Goal: Task Accomplishment & Management: Complete application form

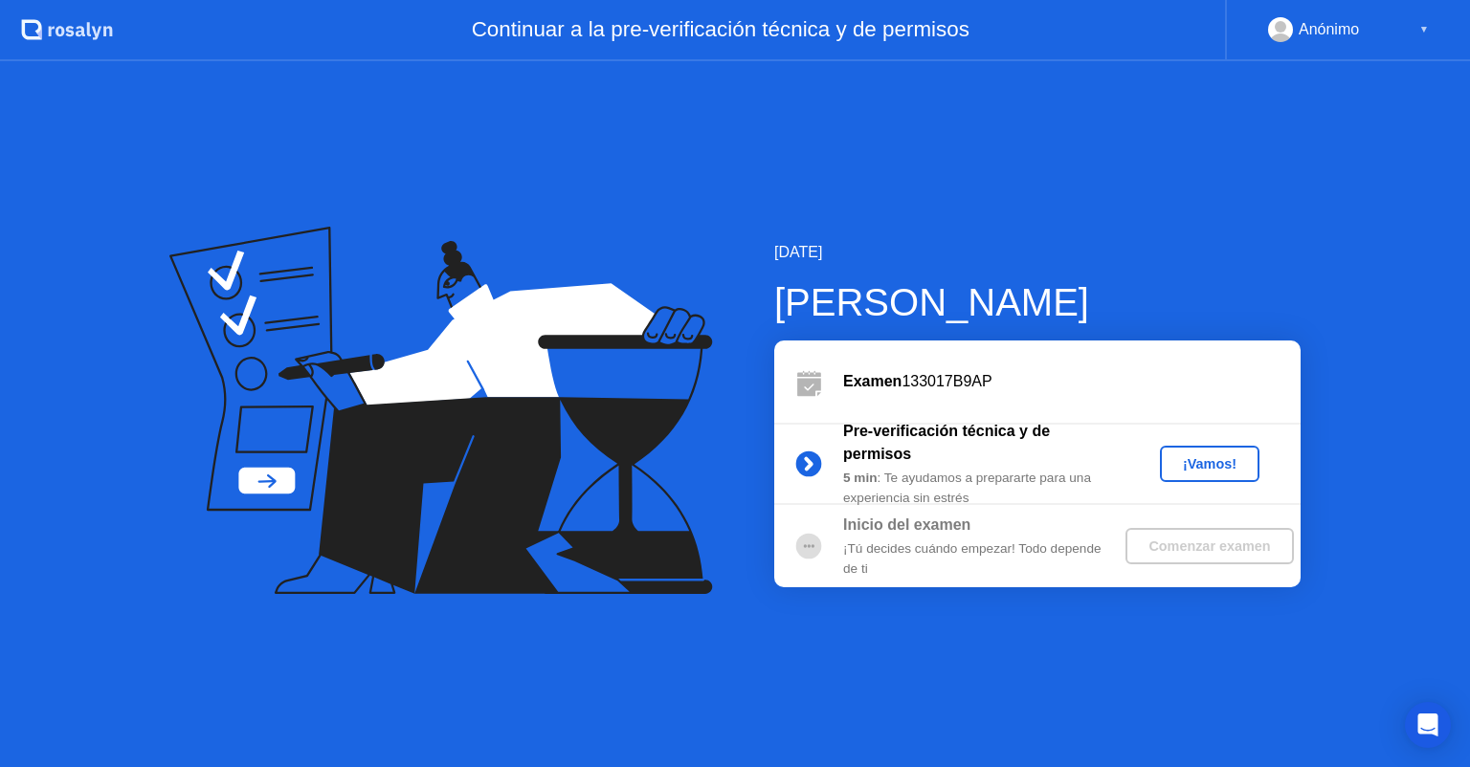
click at [1218, 463] on div "¡Vamos!" at bounding box center [1209, 463] width 84 height 15
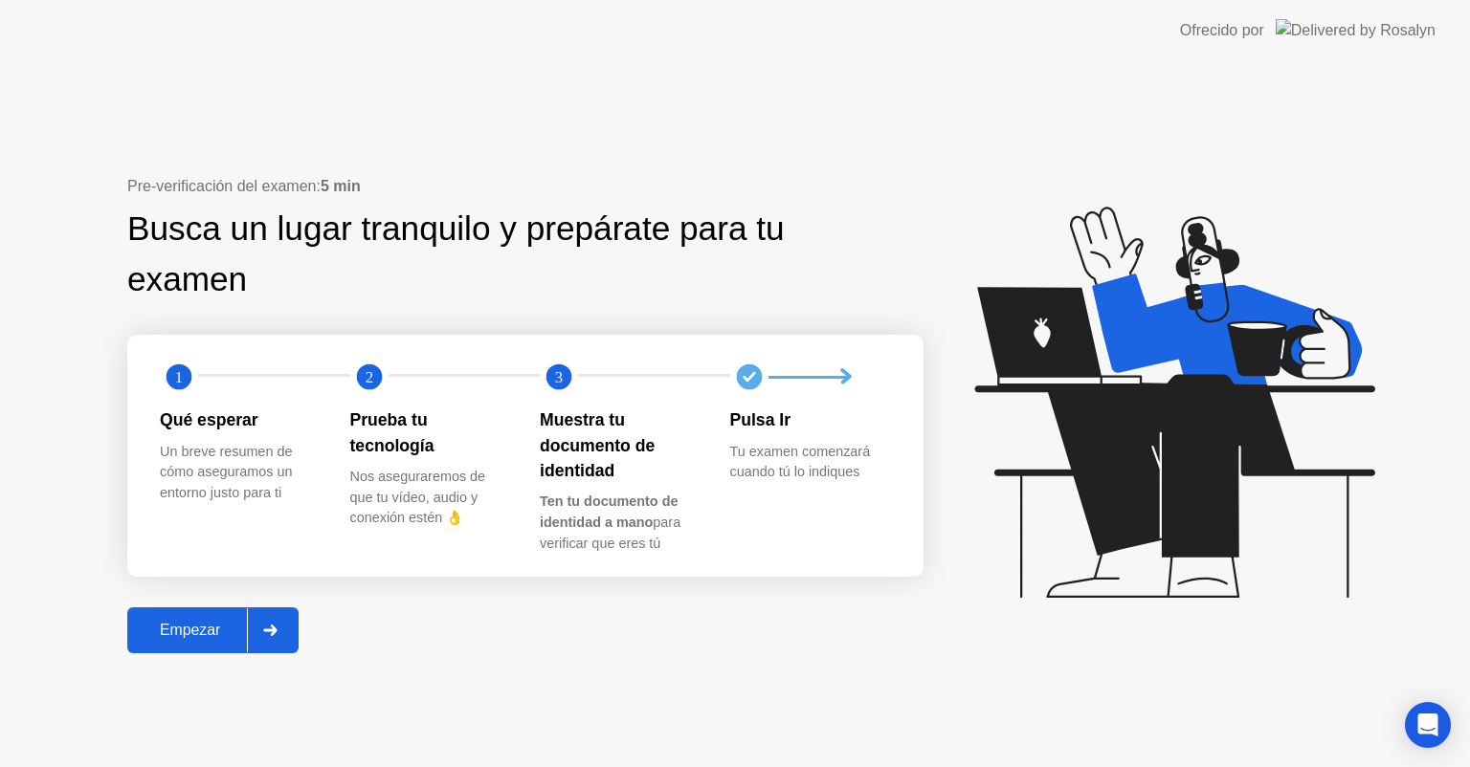
click at [203, 635] on div "Empezar" at bounding box center [190, 630] width 114 height 17
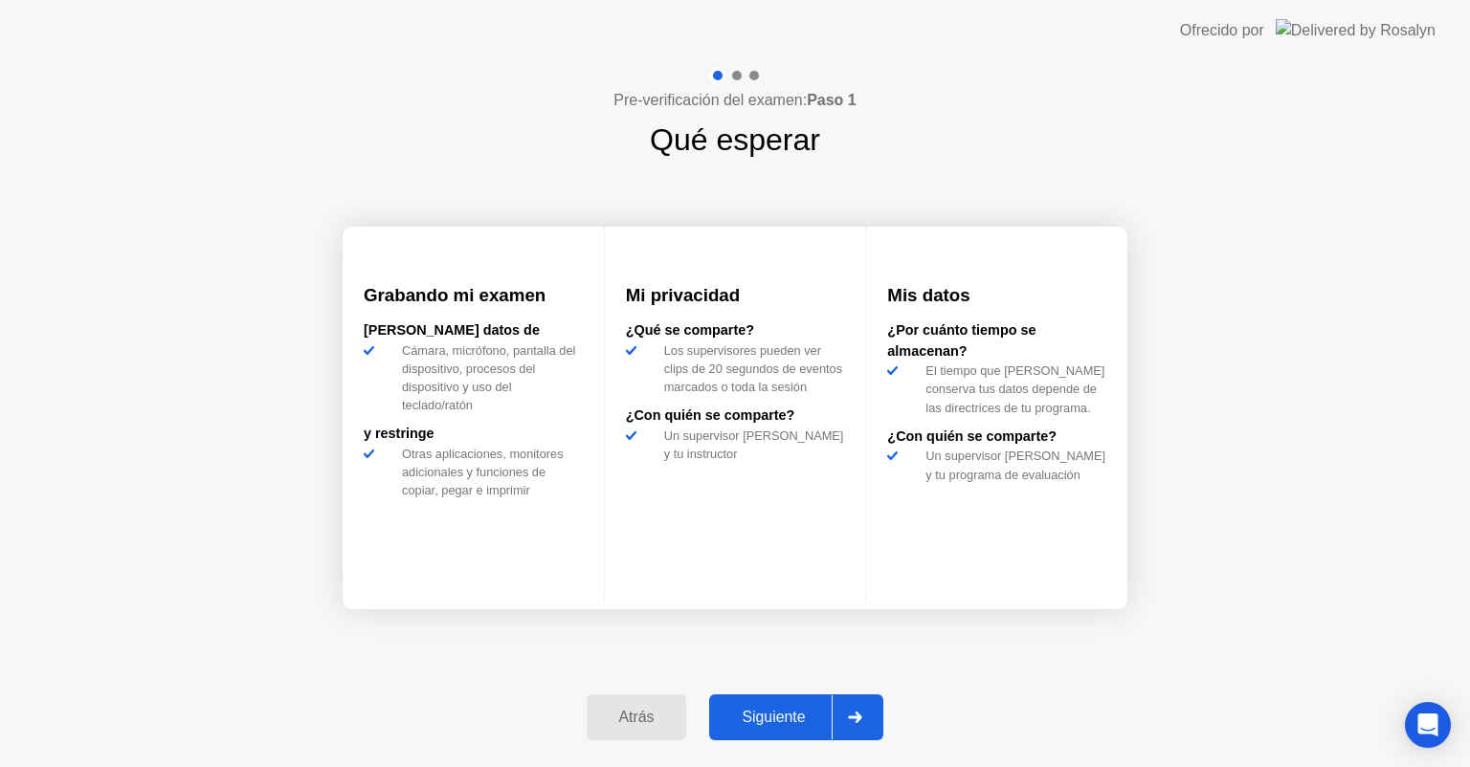
click at [765, 720] on div "Siguiente" at bounding box center [773, 717] width 117 height 17
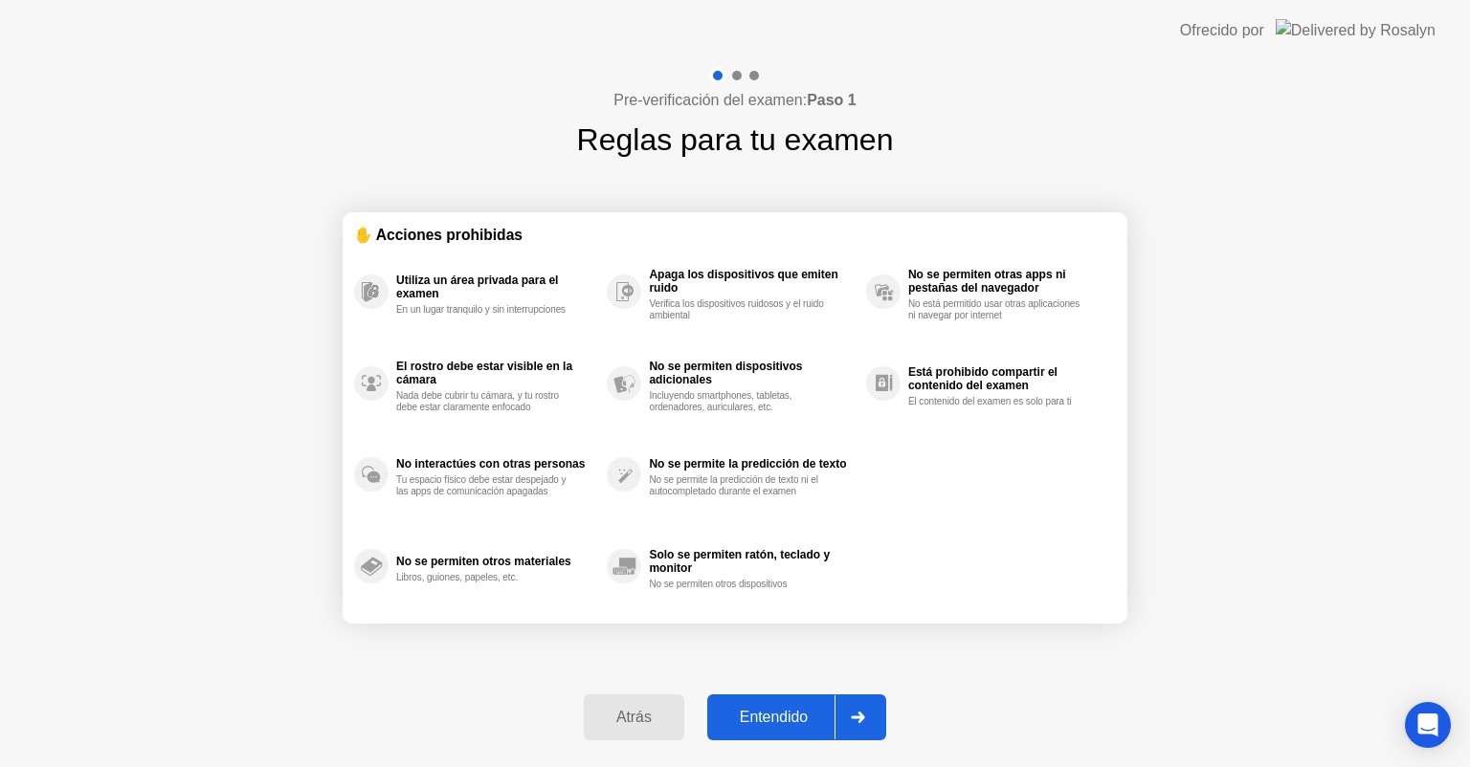
click at [766, 716] on div "Entendido" at bounding box center [774, 717] width 122 height 17
select select "**********"
select select "*******"
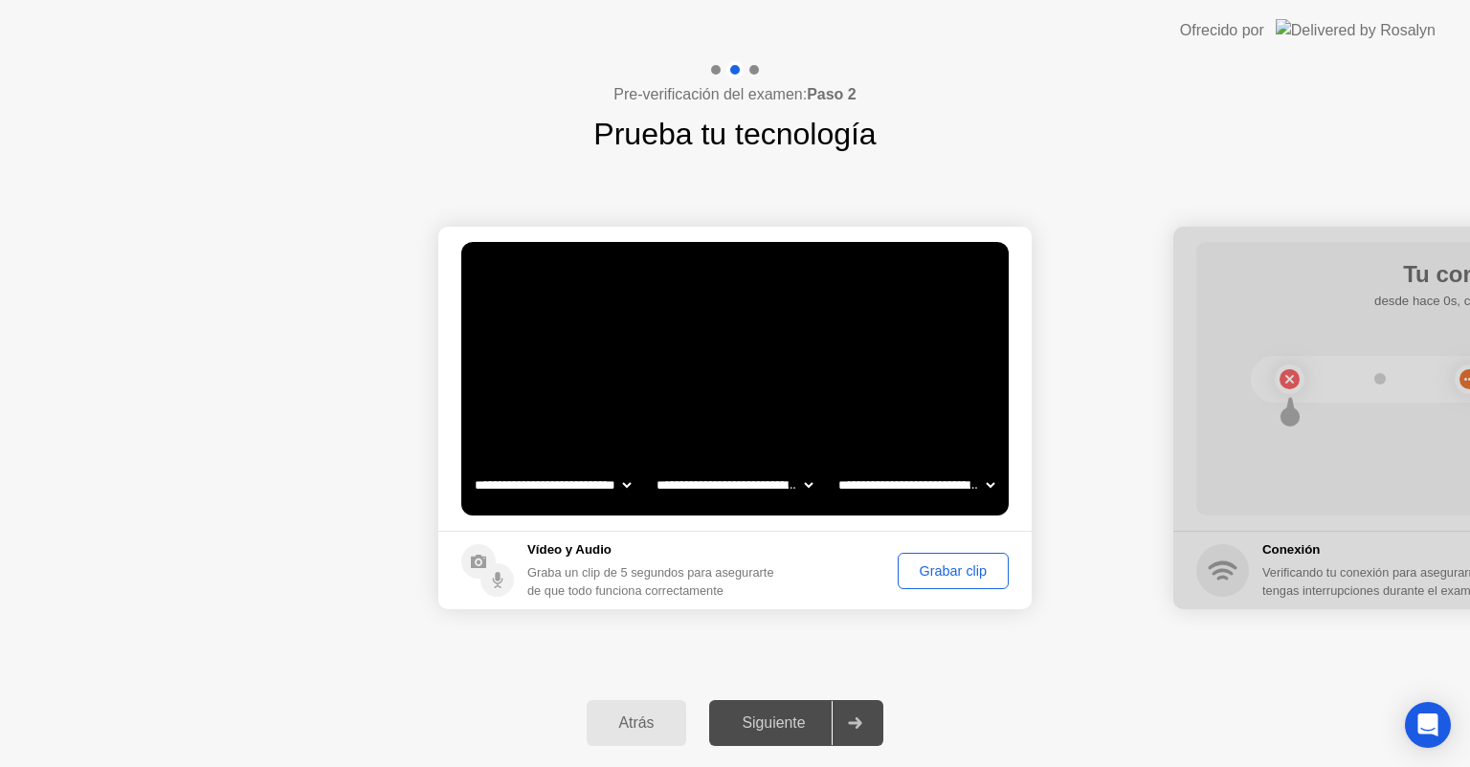
click at [932, 570] on div "Grabar clip" at bounding box center [953, 571] width 98 height 15
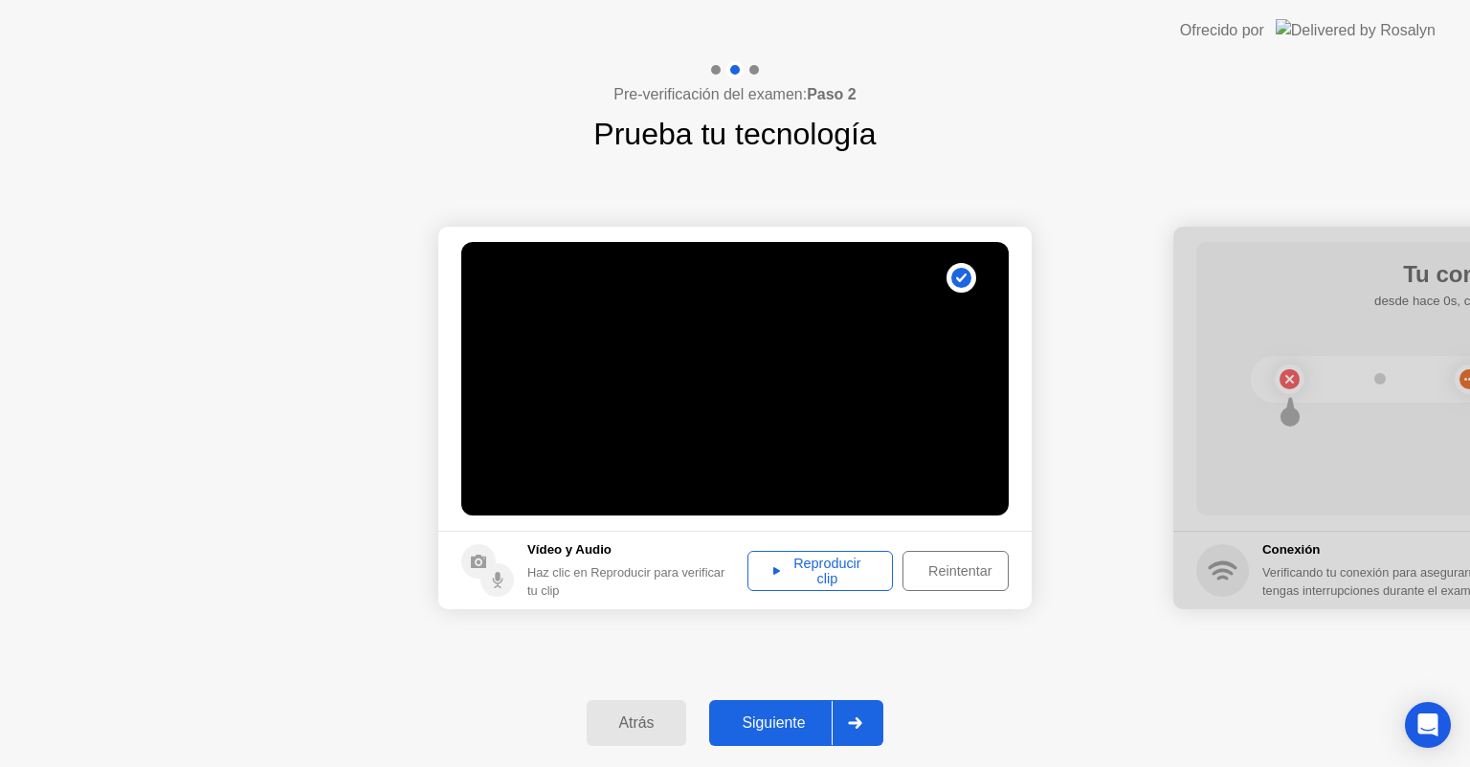
click at [854, 582] on div "Reproducir clip" at bounding box center [820, 571] width 132 height 31
click at [808, 722] on div "Siguiente" at bounding box center [773, 723] width 117 height 17
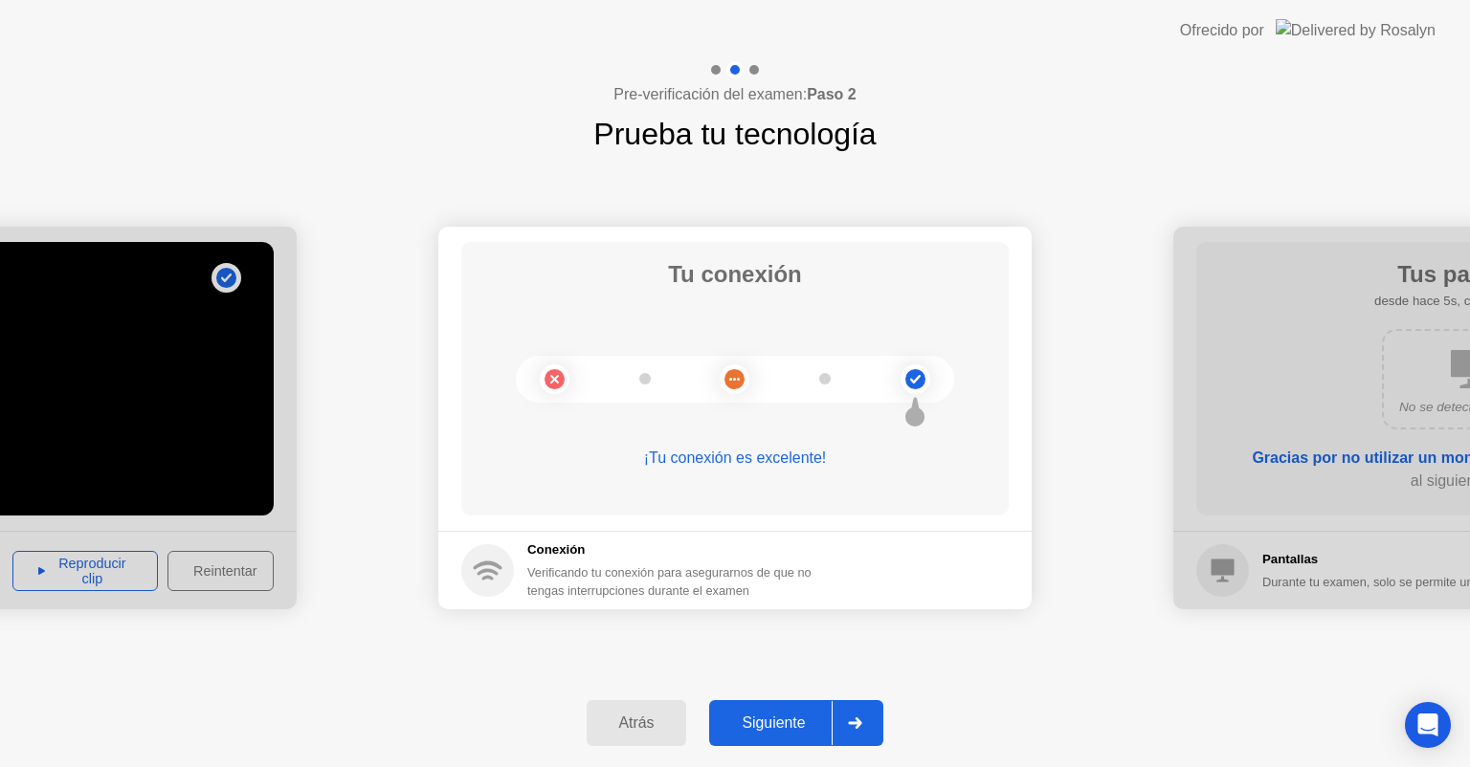
click at [802, 723] on div "Siguiente" at bounding box center [773, 723] width 117 height 17
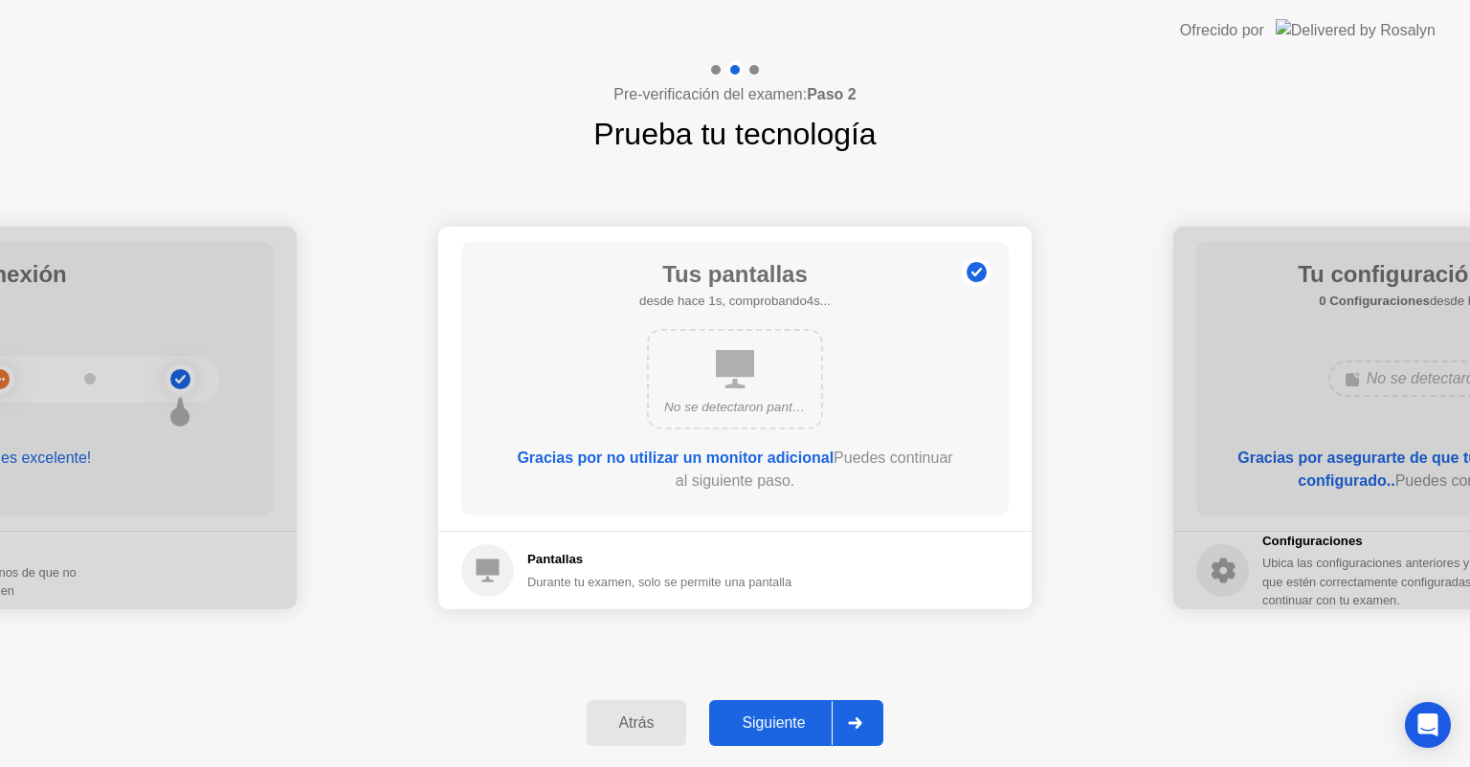
click at [804, 723] on div "Siguiente" at bounding box center [773, 723] width 117 height 17
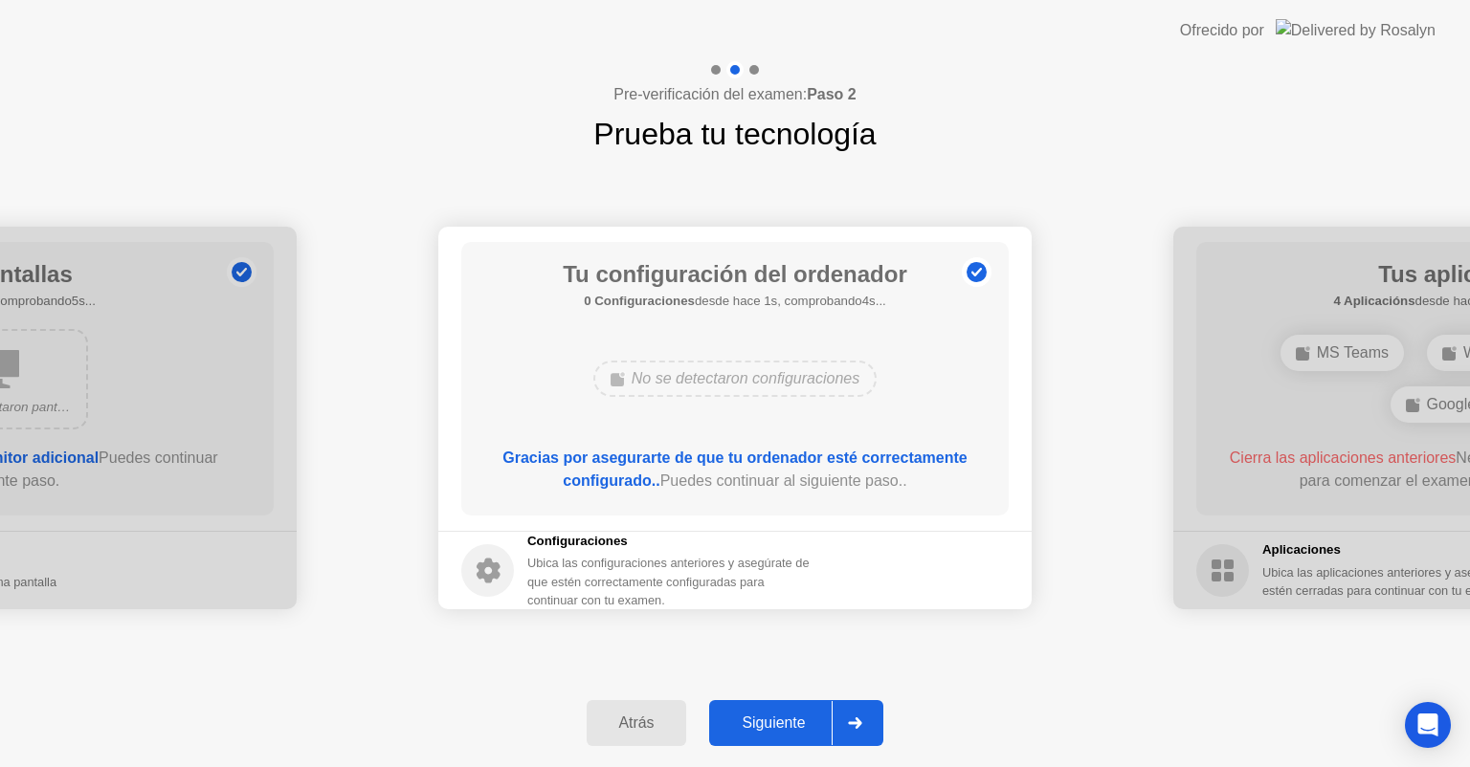
click at [813, 735] on button "Siguiente" at bounding box center [796, 723] width 174 height 46
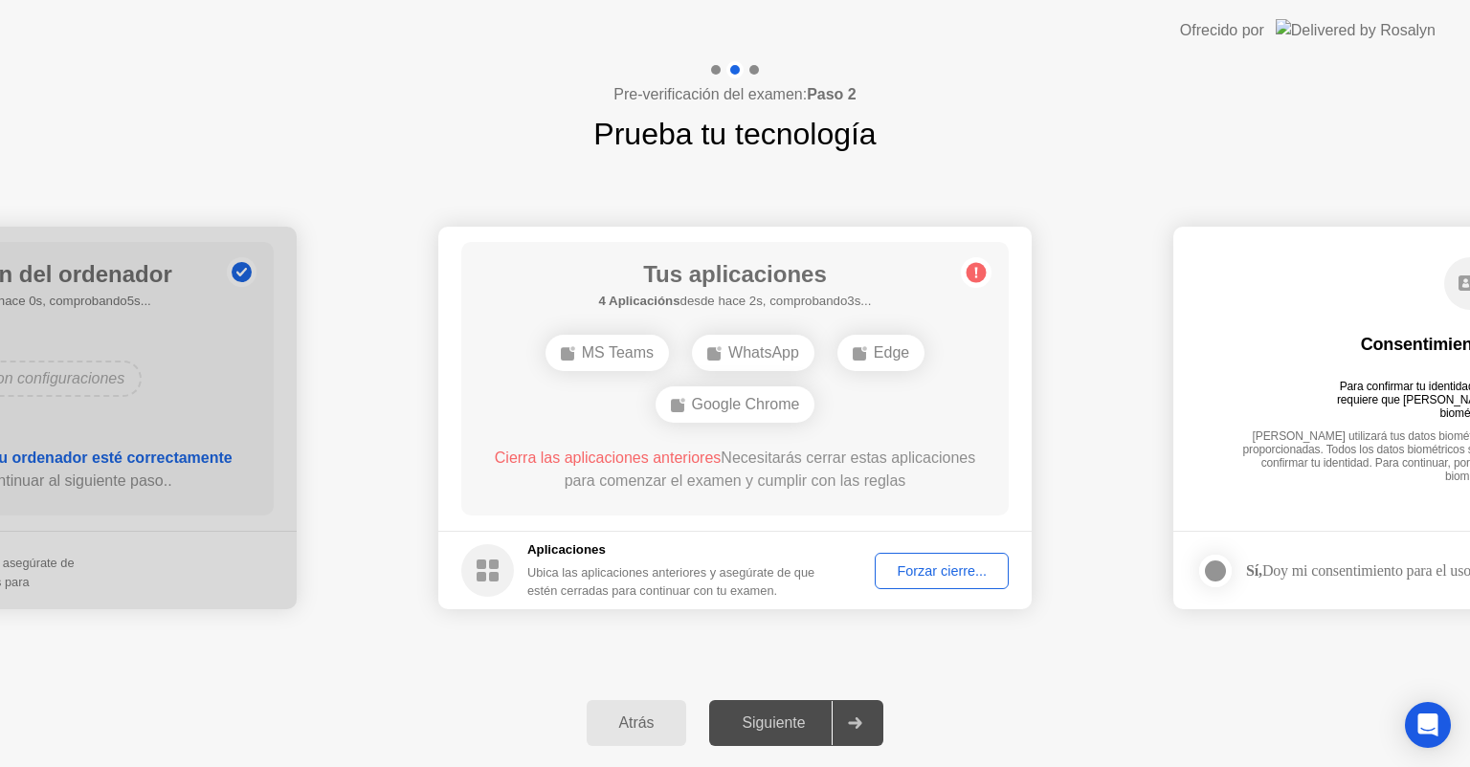
click at [941, 570] on div "Forzar cierre..." at bounding box center [941, 571] width 121 height 15
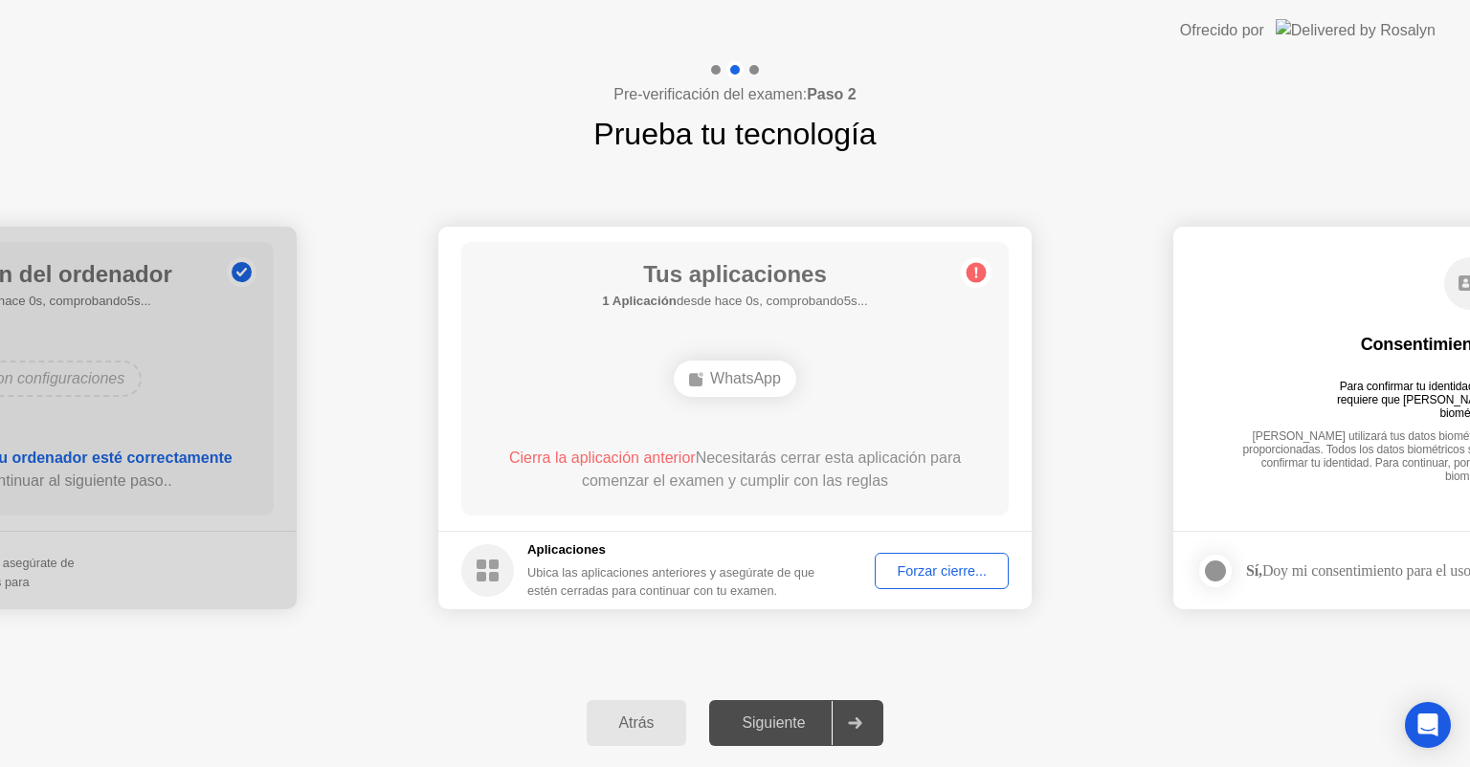
click at [981, 569] on div "Forzar cierre..." at bounding box center [941, 571] width 121 height 15
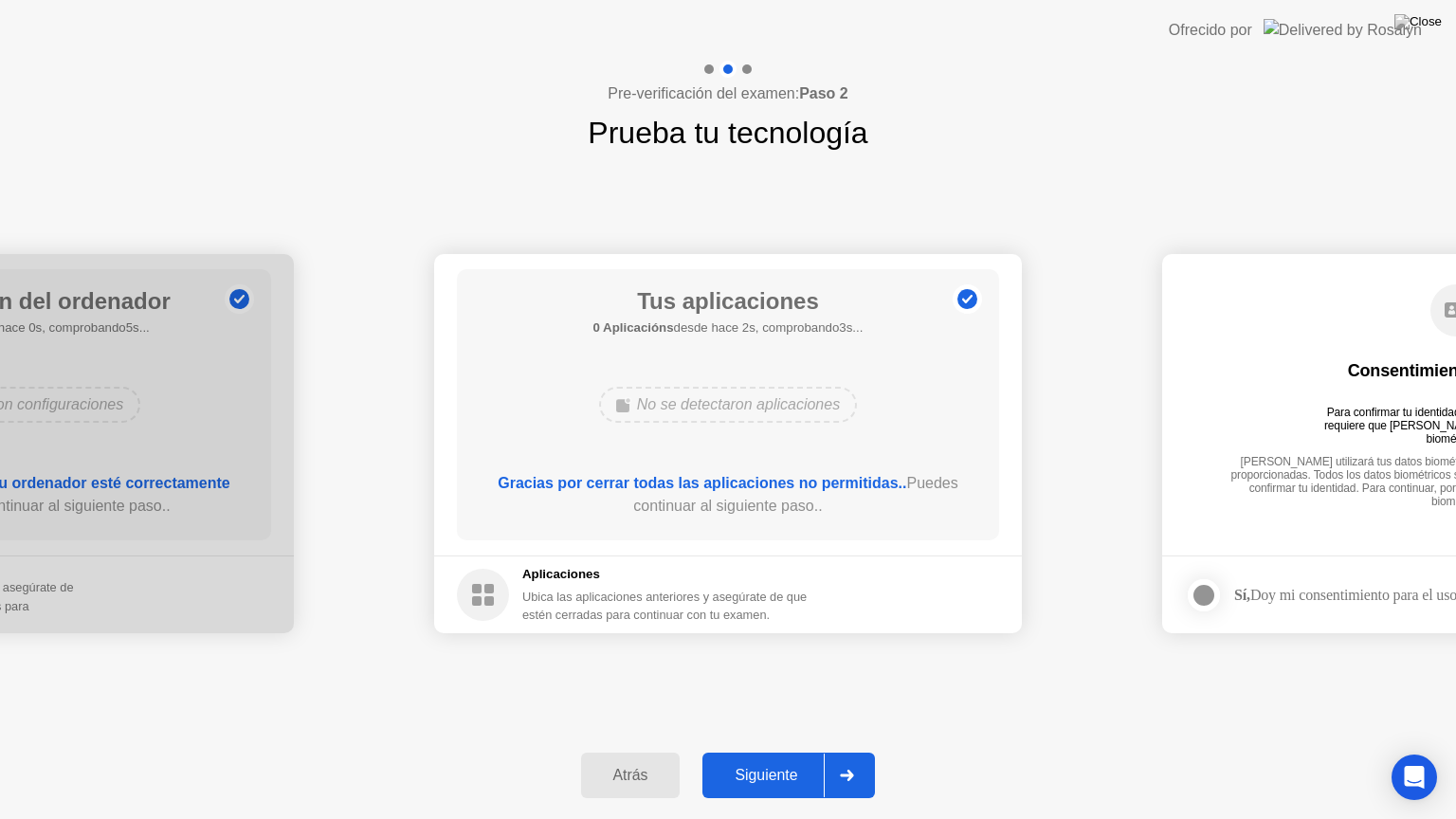
click at [785, 759] on div "Siguiente" at bounding box center [766, 774] width 116 height 17
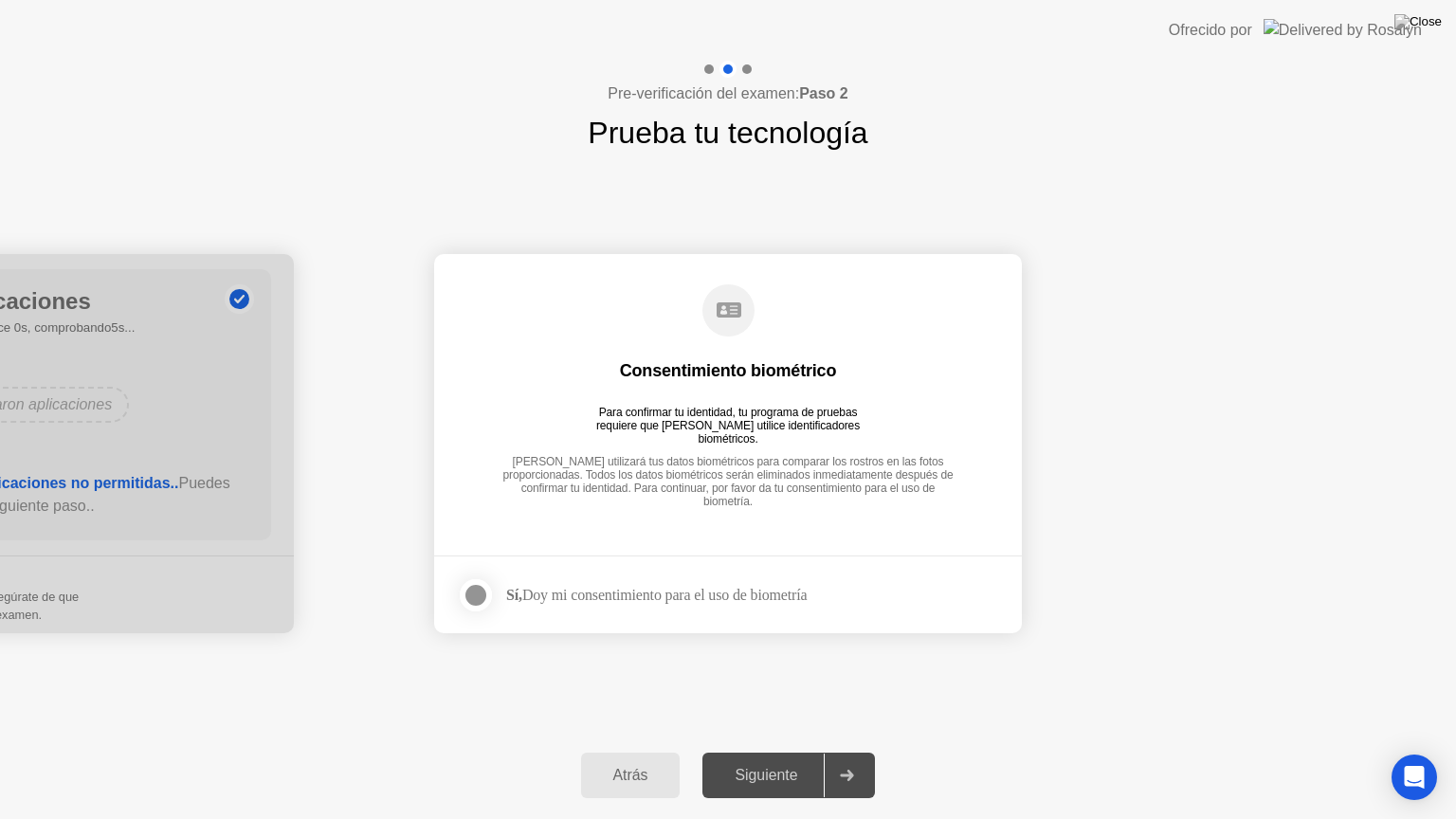
click at [479, 599] on div at bounding box center [475, 594] width 23 height 23
click at [768, 759] on div "Siguiente" at bounding box center [766, 774] width 116 height 17
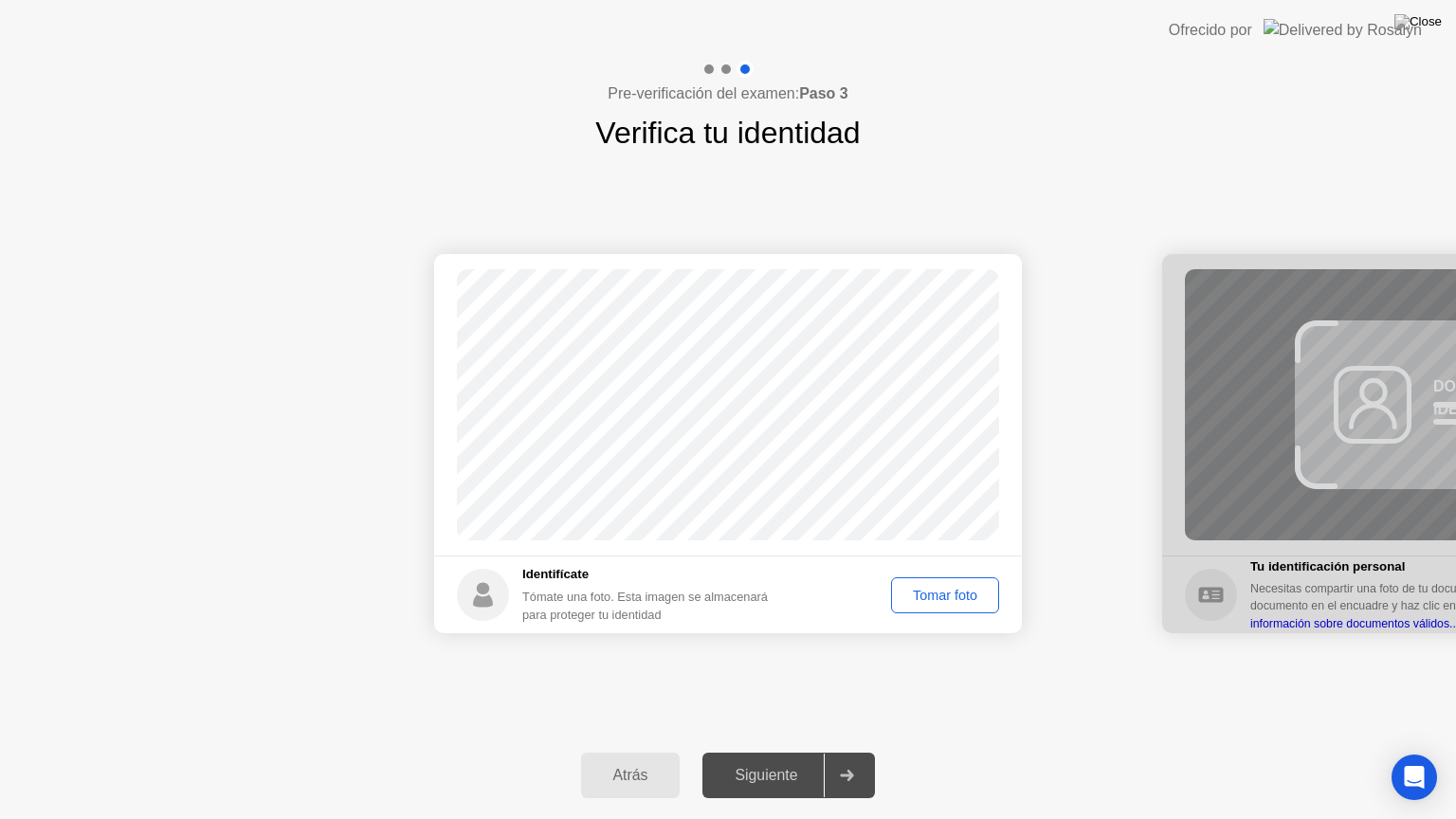
click at [979, 594] on div "Tomar foto" at bounding box center [945, 594] width 95 height 15
click at [783, 759] on div "Siguiente" at bounding box center [766, 774] width 116 height 17
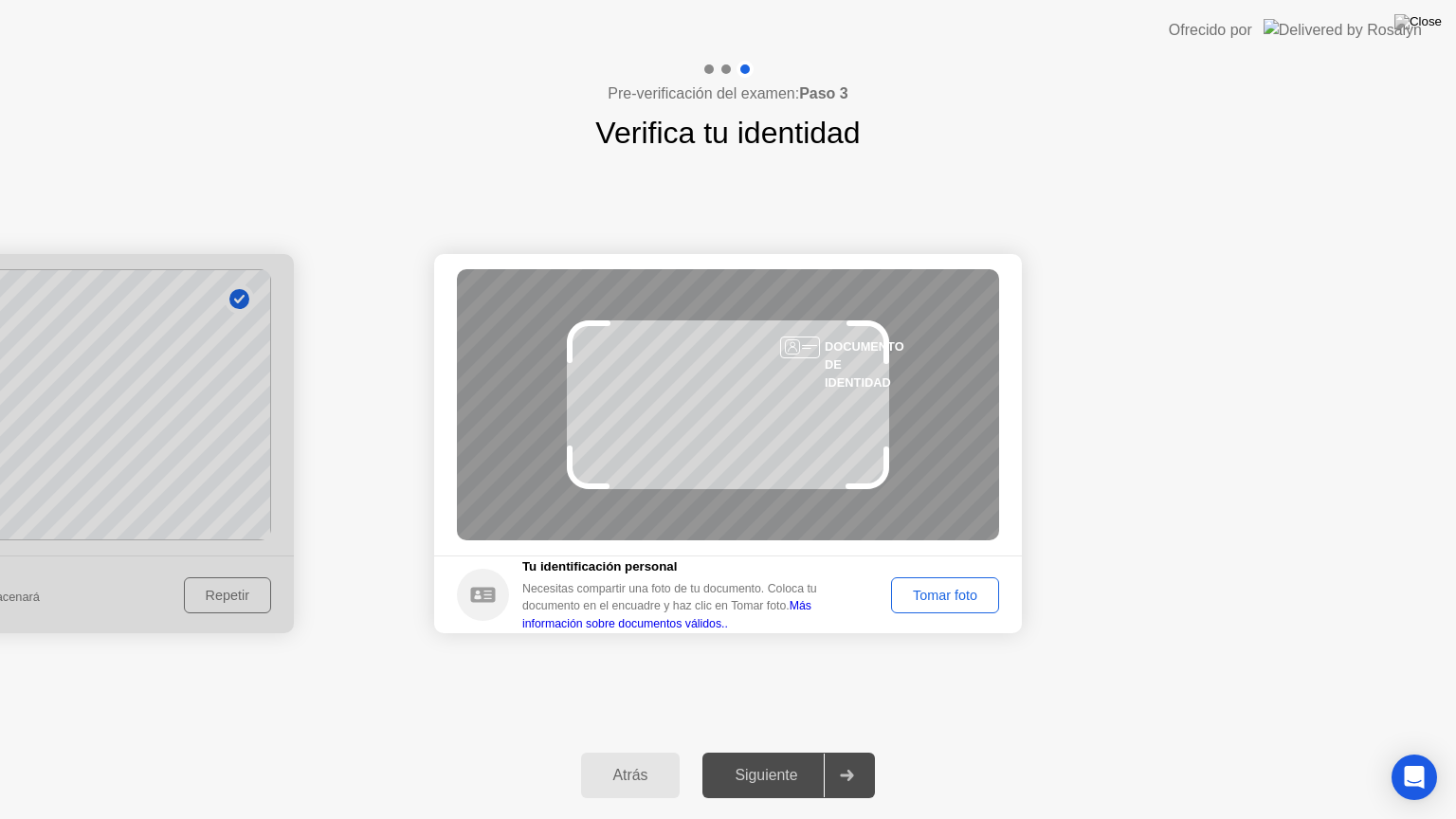
click at [967, 612] on footer "Tu identificación personal Necesitas compartir una foto de tu documento. Coloca…" at bounding box center [727, 594] width 587 height 77
click at [969, 590] on div "Tomar foto" at bounding box center [945, 594] width 95 height 15
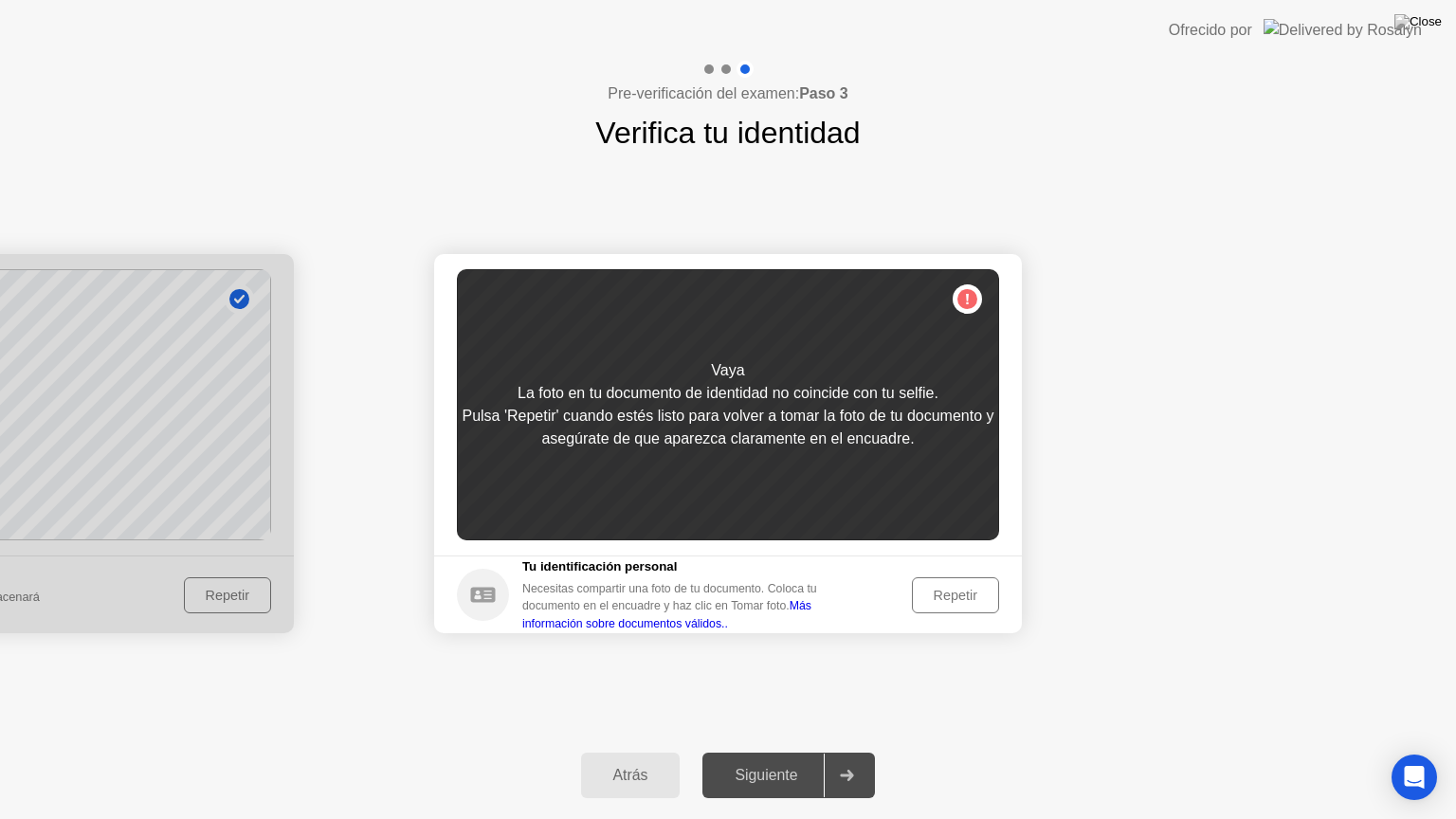
click at [956, 595] on div "Repetir" at bounding box center [955, 594] width 74 height 15
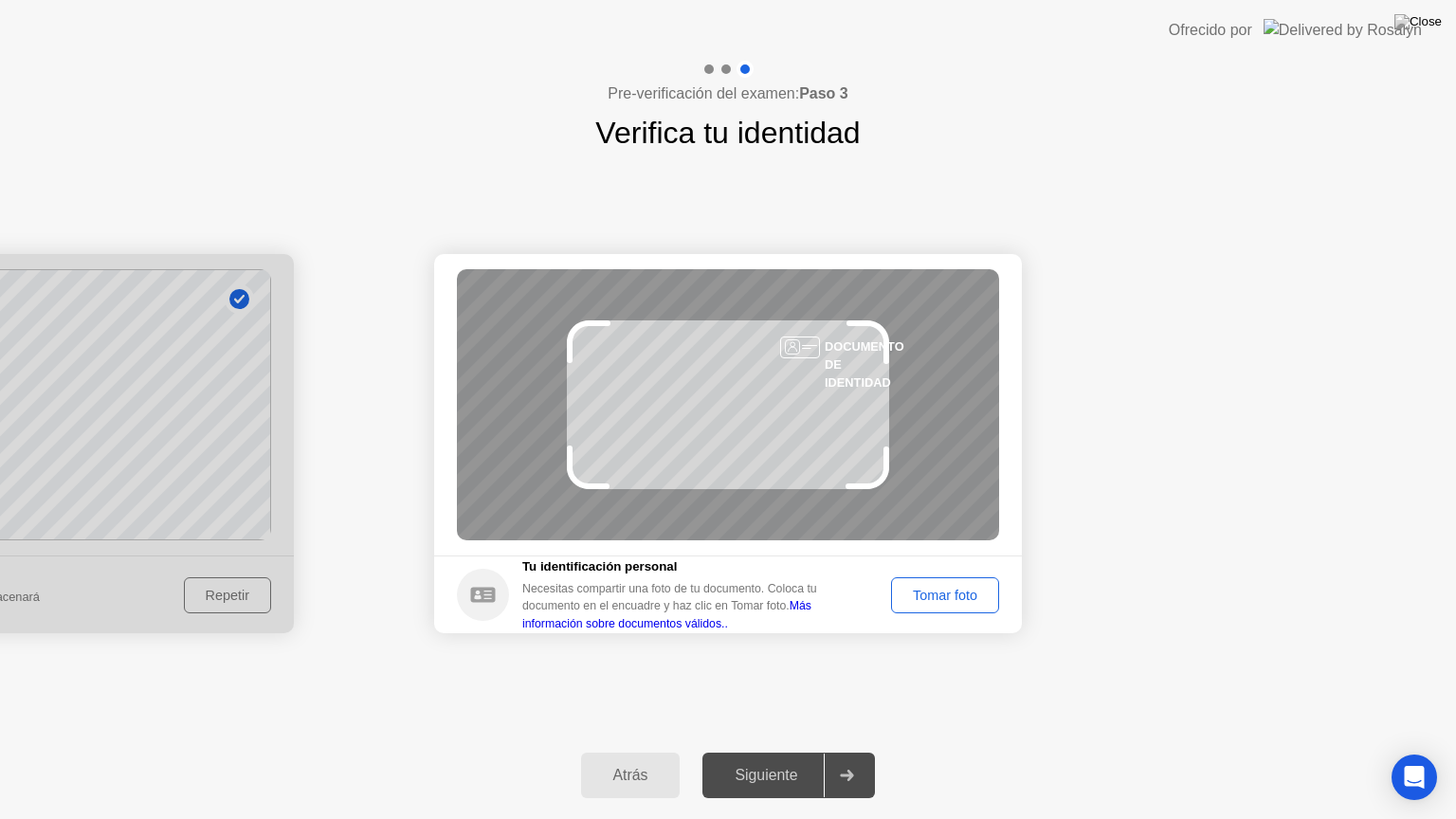
click at [948, 596] on div "Tomar foto" at bounding box center [945, 594] width 95 height 15
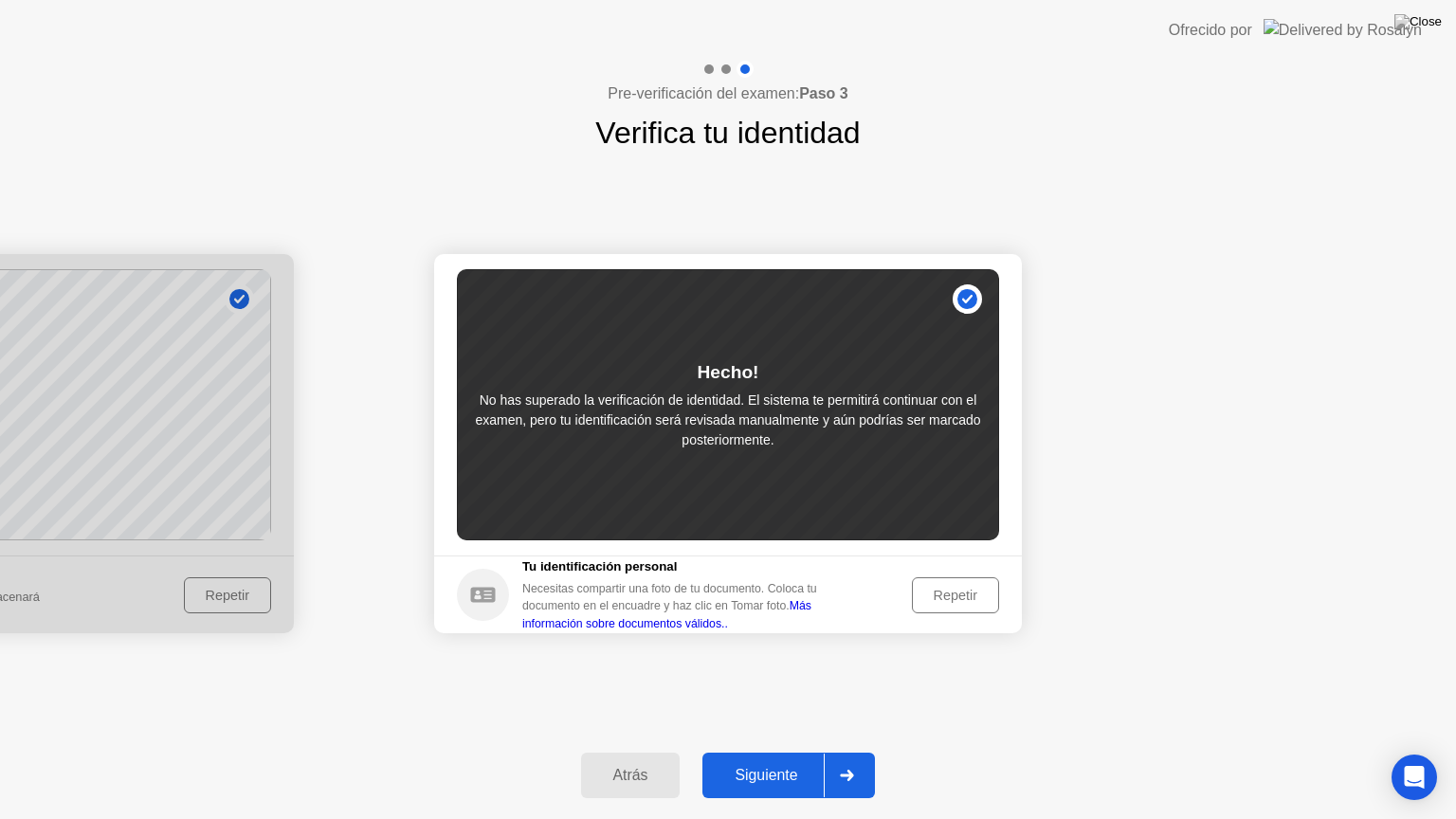
click at [792, 759] on div "Siguiente" at bounding box center [766, 774] width 116 height 17
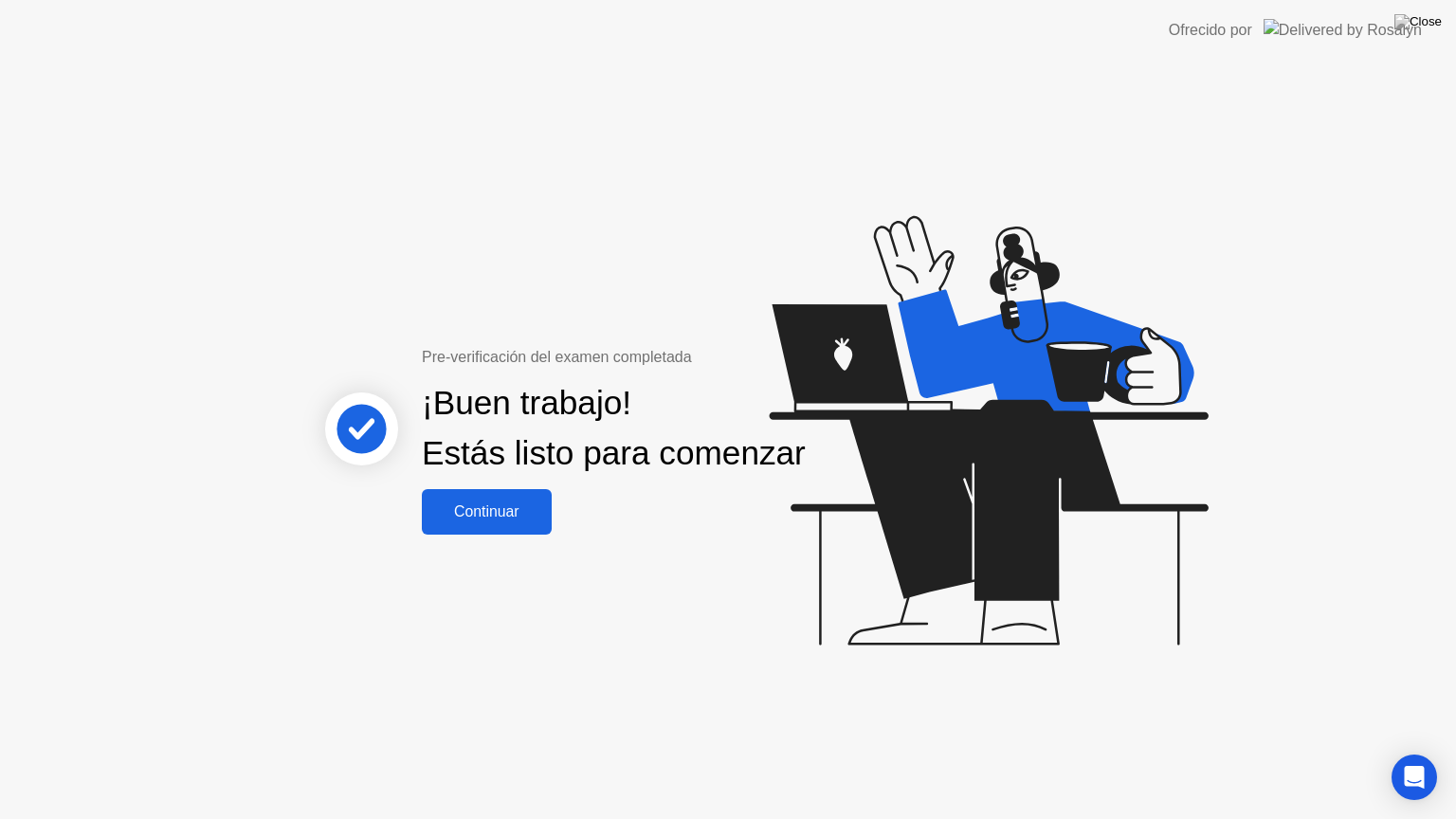
click at [493, 520] on div "Continuar" at bounding box center [487, 511] width 119 height 17
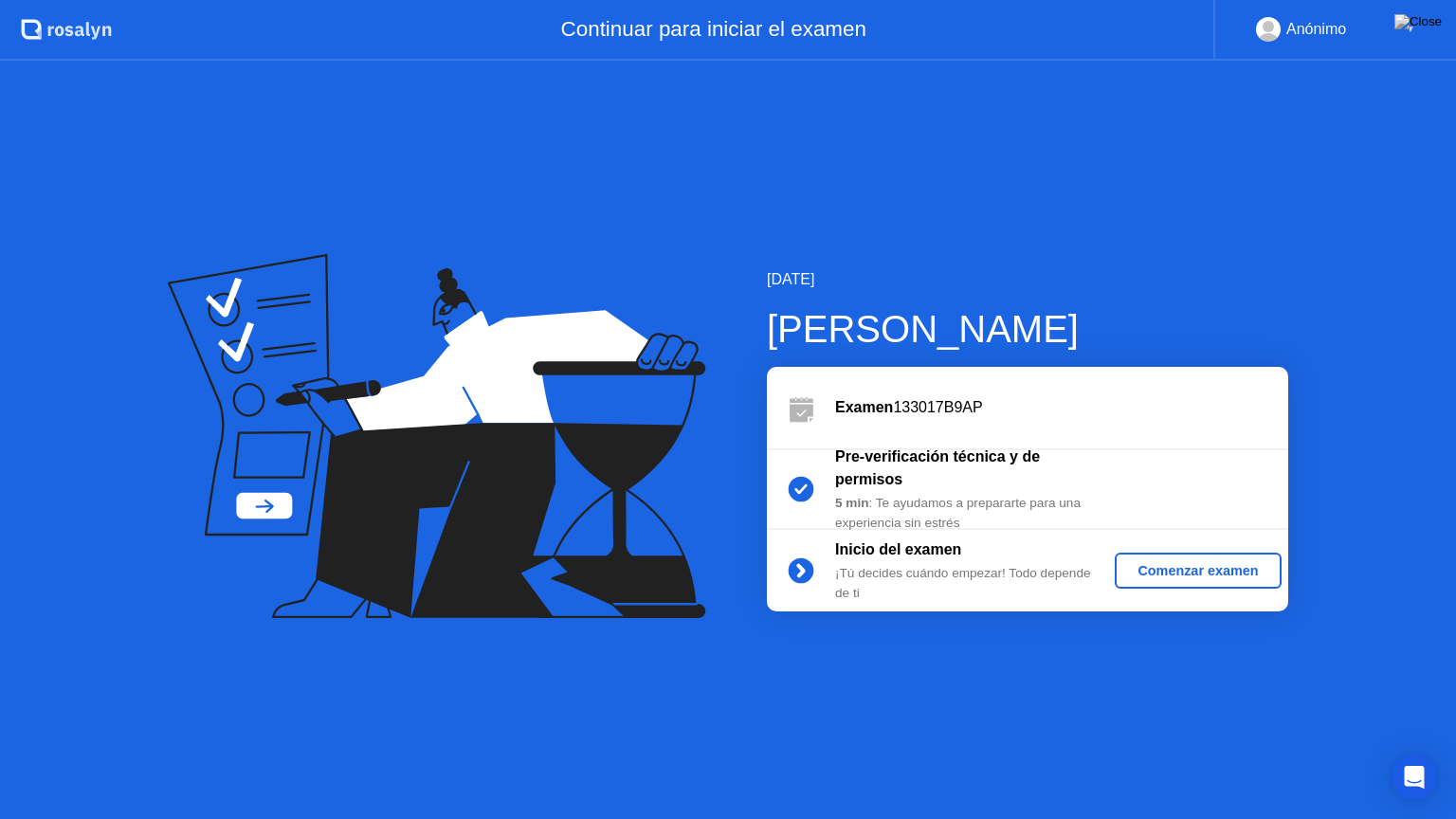
click at [1149, 575] on div "Comenzar examen" at bounding box center [1197, 569] width 151 height 15
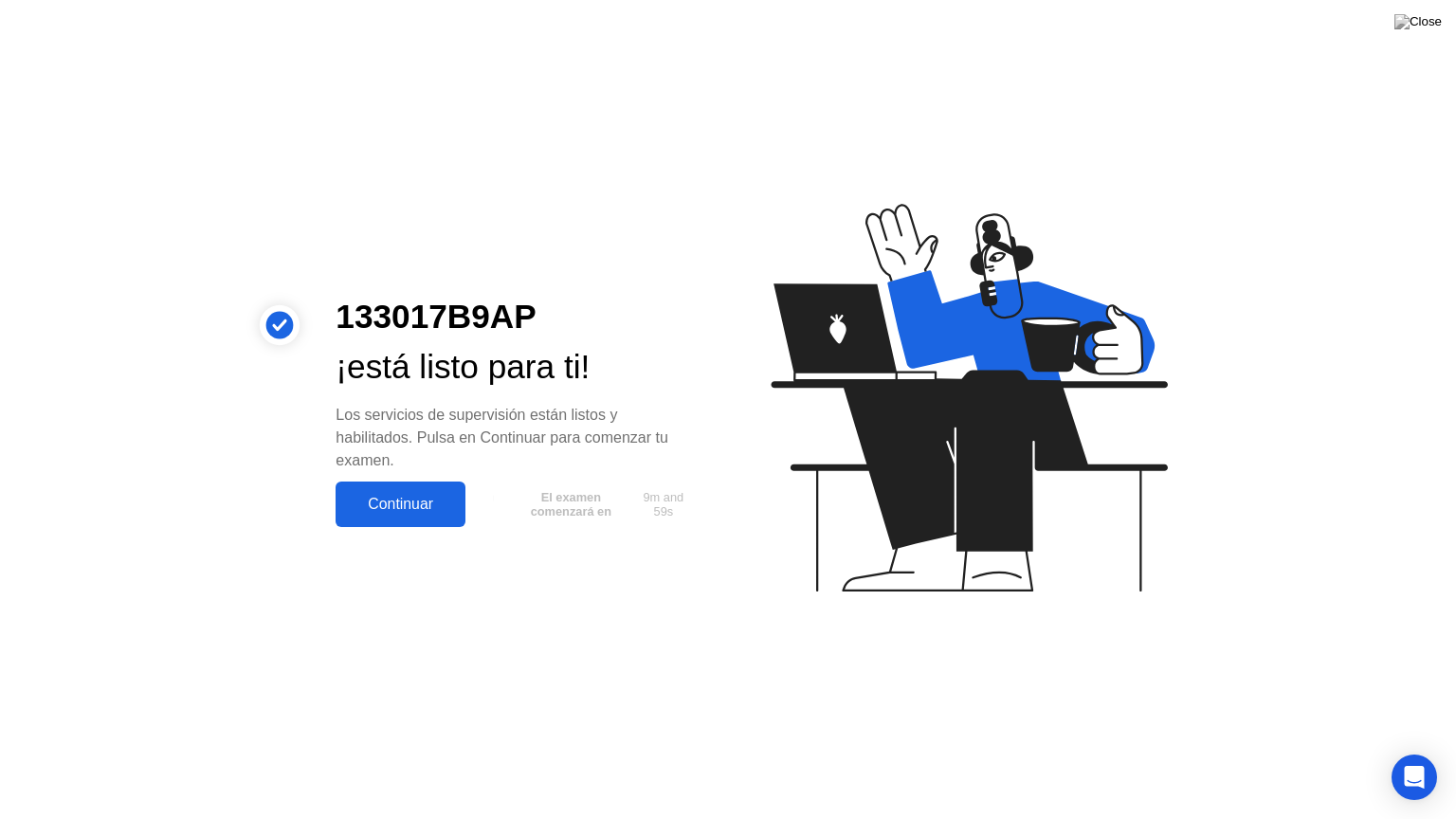
click at [398, 509] on div "Continuar" at bounding box center [400, 503] width 119 height 17
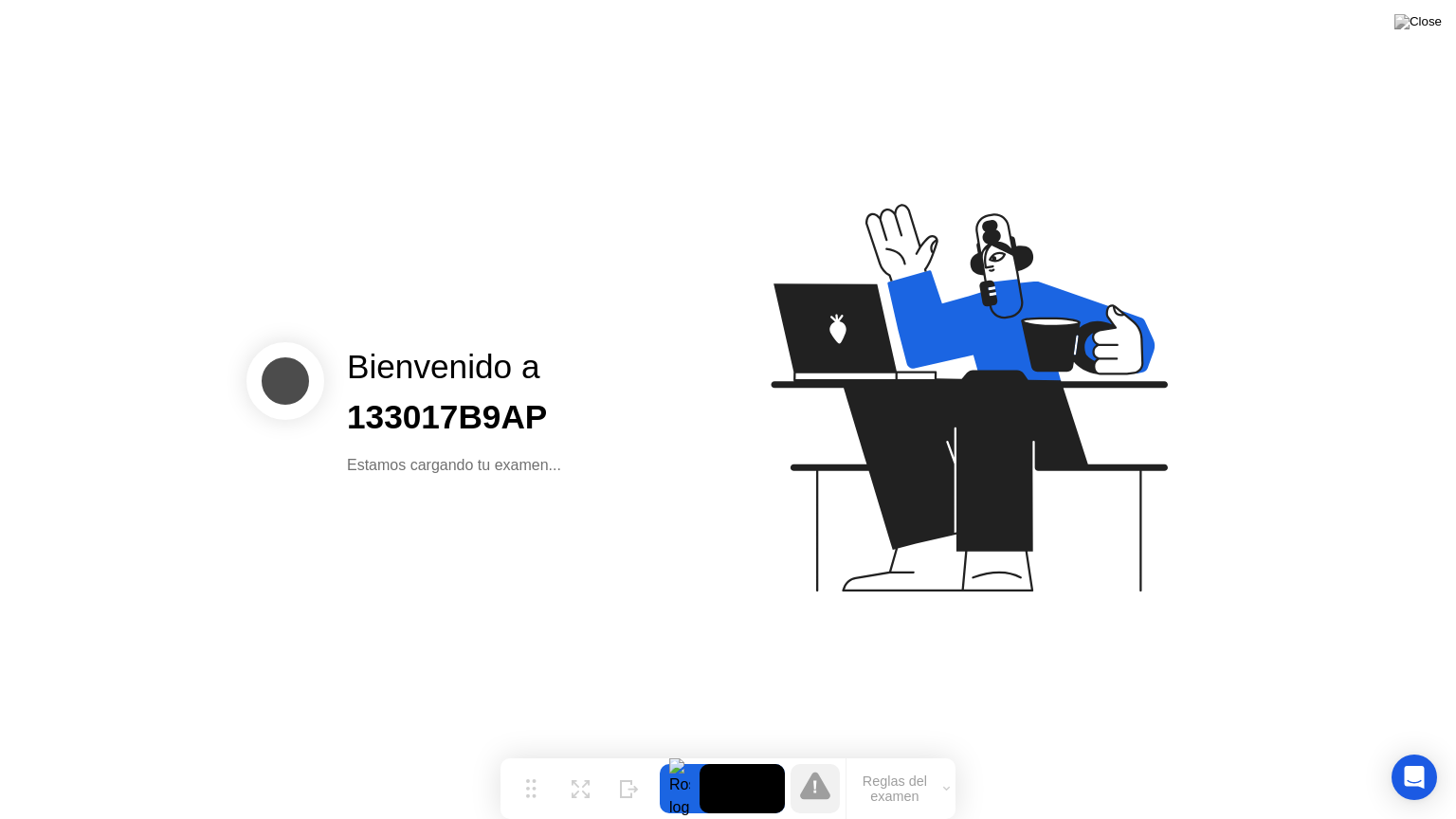
click at [539, 558] on div "Bienvenido a 133017B9AP Estamos cargando tu examen..." at bounding box center [728, 409] width 1456 height 819
